Goal: Information Seeking & Learning: Learn about a topic

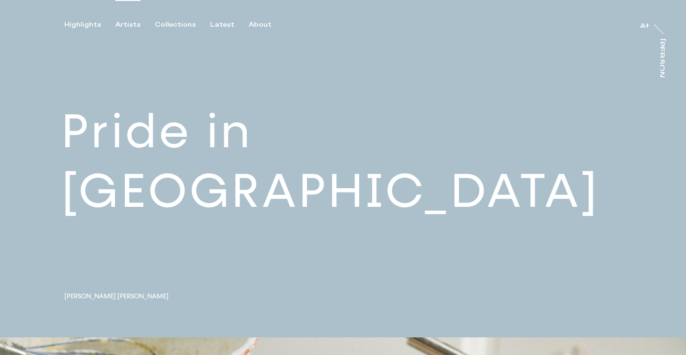
click at [128, 24] on div "Artists" at bounding box center [127, 24] width 25 height 9
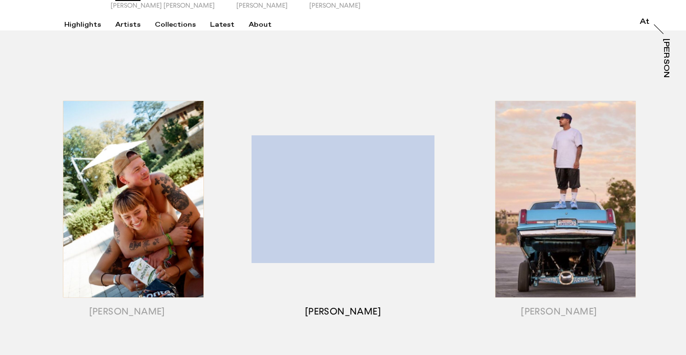
scroll to position [89, 0]
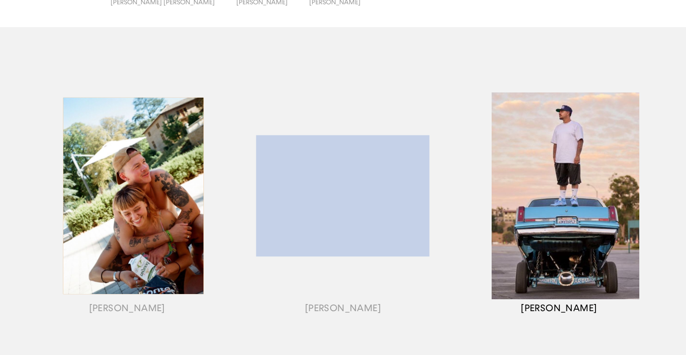
click at [538, 193] on div "button" at bounding box center [559, 207] width 216 height 297
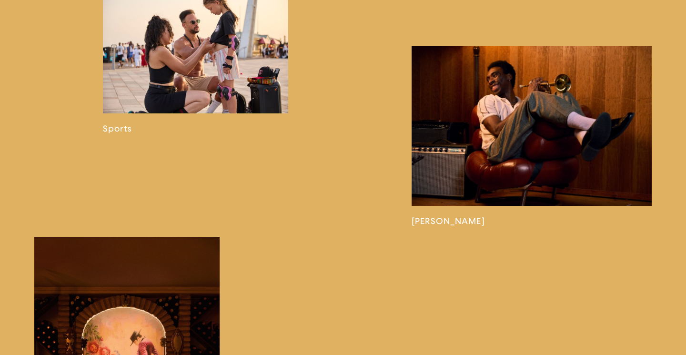
scroll to position [916, 0]
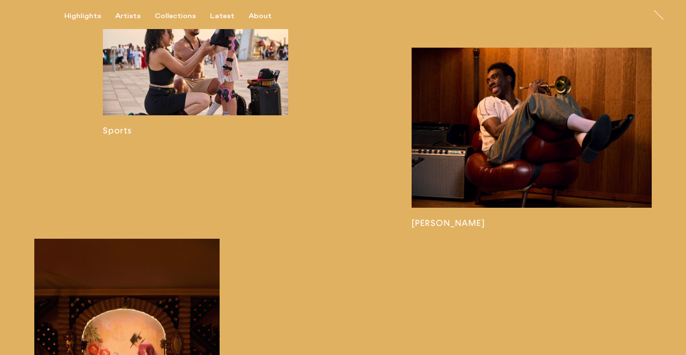
click at [486, 126] on link at bounding box center [532, 138] width 240 height 181
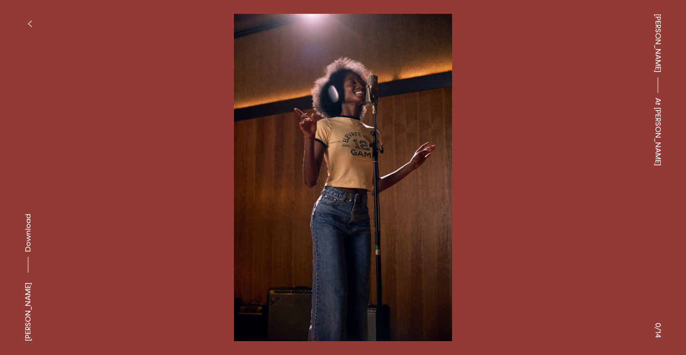
click at [513, 171] on button at bounding box center [514, 89] width 343 height 178
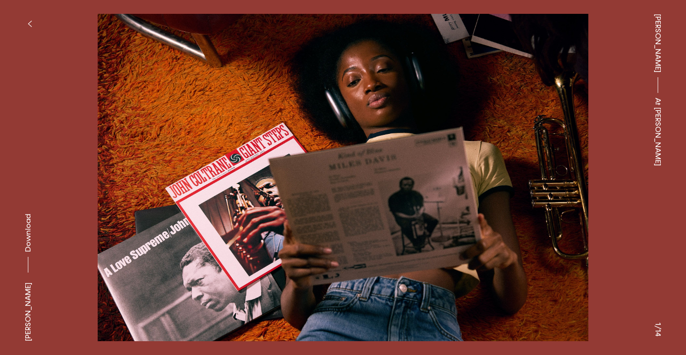
click at [513, 171] on button at bounding box center [514, 89] width 343 height 178
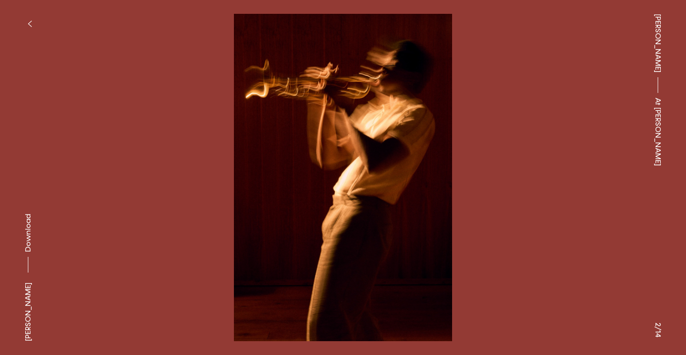
click at [513, 171] on button at bounding box center [514, 89] width 343 height 178
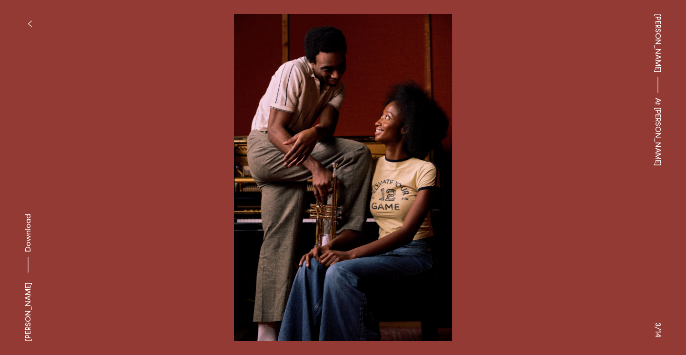
click at [513, 171] on button at bounding box center [514, 89] width 343 height 178
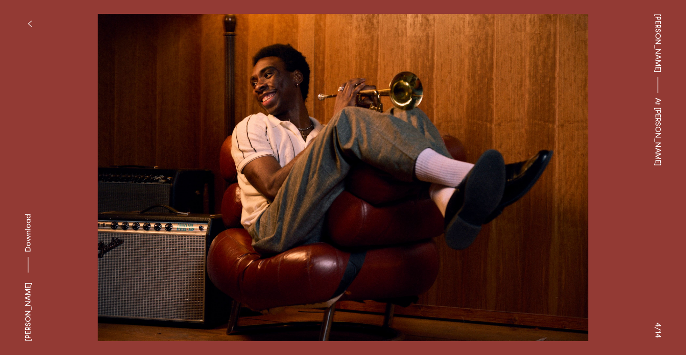
click at [513, 171] on button at bounding box center [514, 89] width 343 height 178
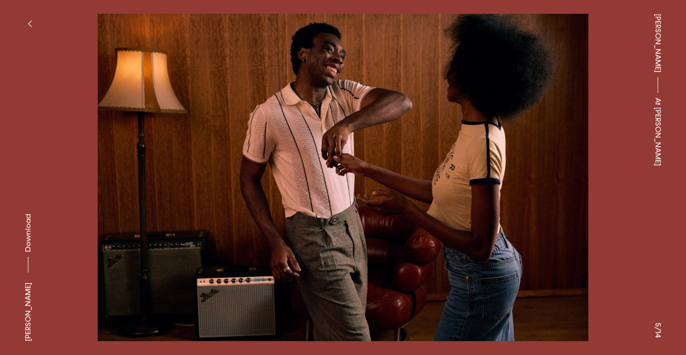
click at [513, 171] on button at bounding box center [514, 89] width 343 height 178
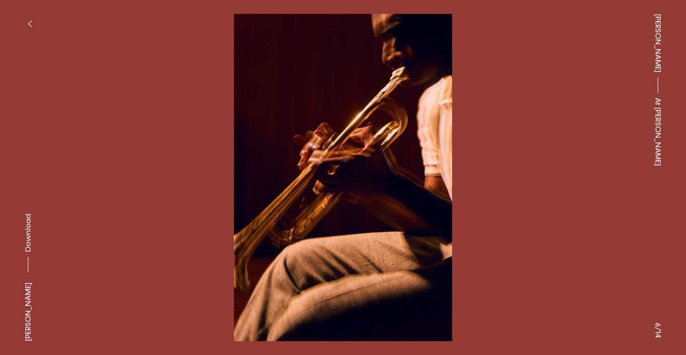
click at [513, 171] on button at bounding box center [514, 89] width 343 height 178
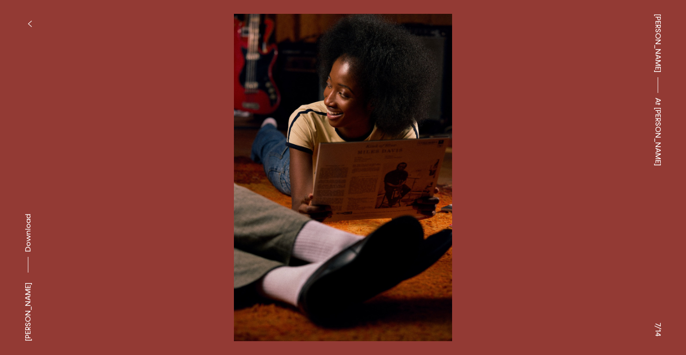
click at [513, 171] on button at bounding box center [514, 89] width 343 height 178
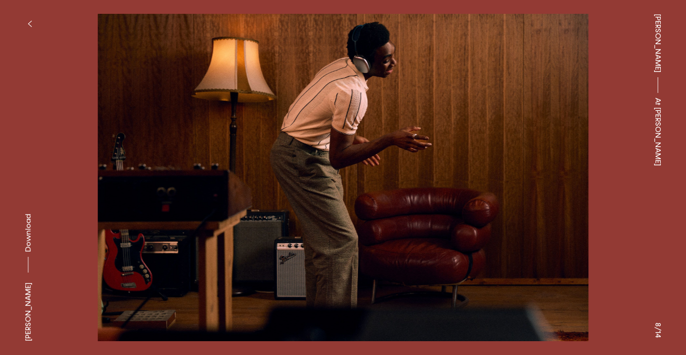
click at [513, 171] on button at bounding box center [514, 89] width 343 height 178
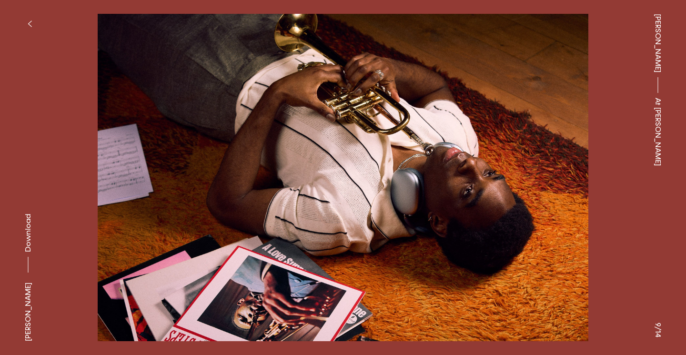
click at [513, 171] on button at bounding box center [514, 89] width 343 height 178
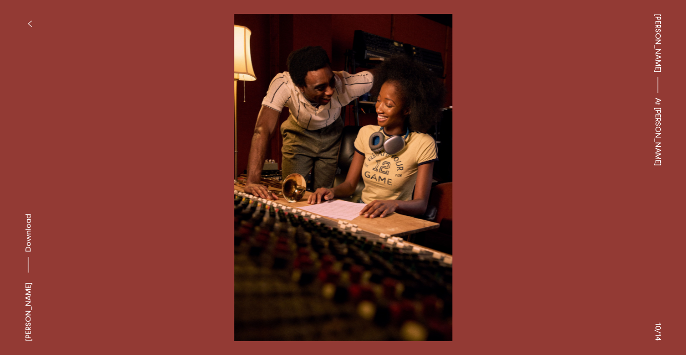
click at [513, 171] on button at bounding box center [514, 89] width 343 height 178
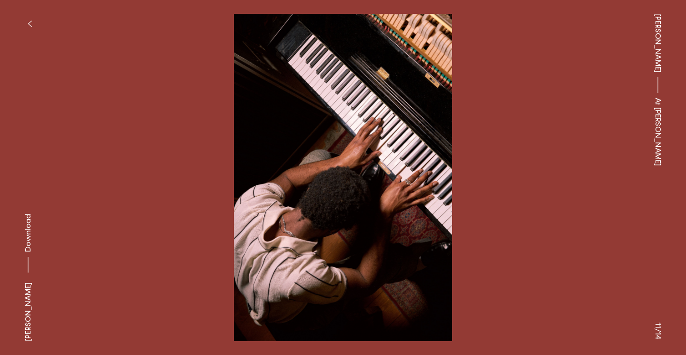
click at [513, 171] on button at bounding box center [514, 89] width 343 height 178
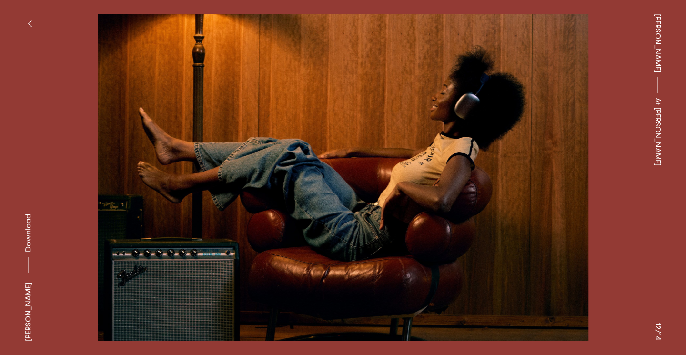
click at [513, 171] on button at bounding box center [514, 89] width 343 height 178
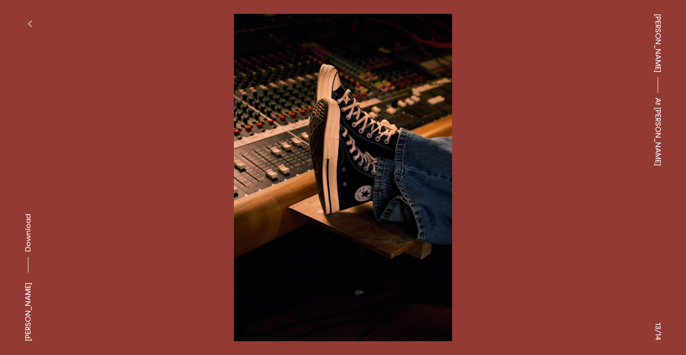
click at [513, 171] on button at bounding box center [514, 89] width 343 height 178
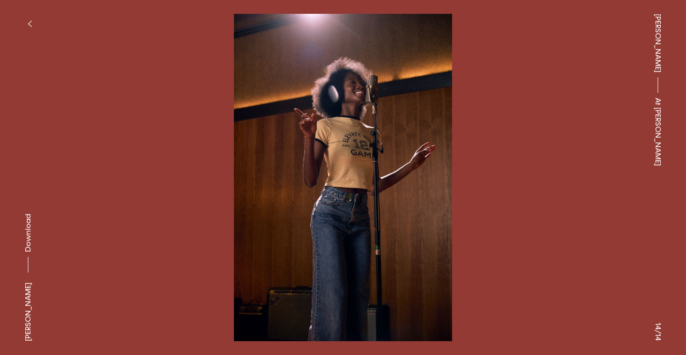
click at [661, 37] on span "[PERSON_NAME]" at bounding box center [657, 43] width 11 height 59
